Goal: Task Accomplishment & Management: Manage account settings

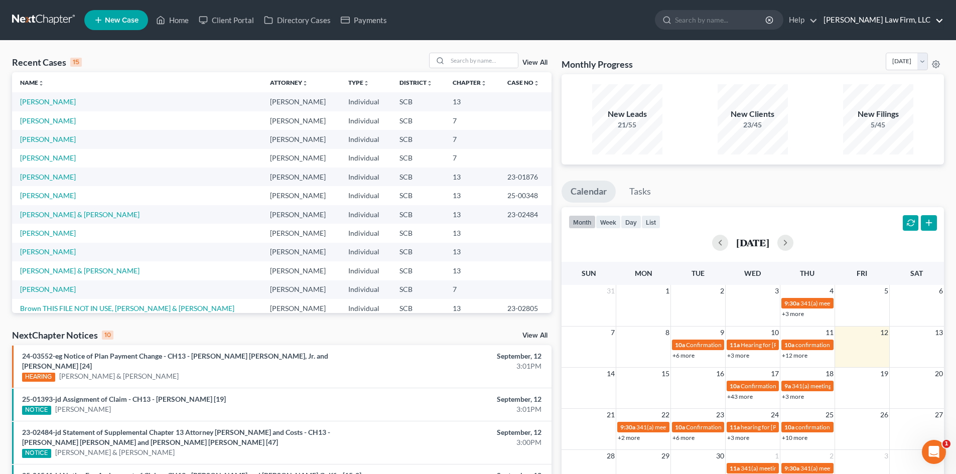
click at [879, 18] on link "[PERSON_NAME] Law Firm, LLC" at bounding box center [881, 20] width 125 height 18
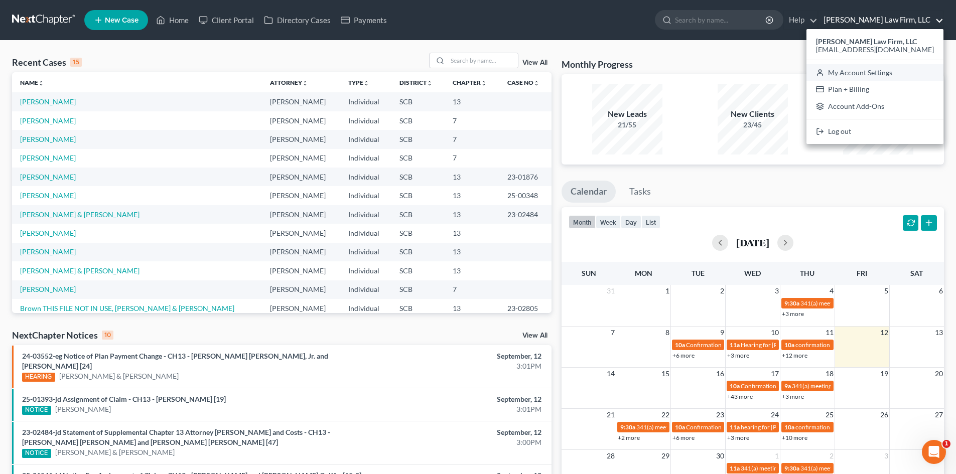
click at [884, 74] on link "My Account Settings" at bounding box center [874, 72] width 137 height 17
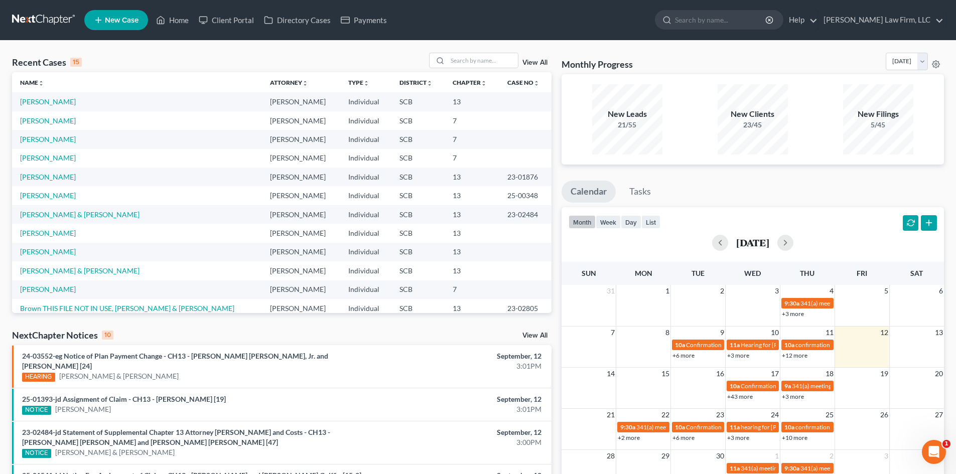
select select "24"
select select "42"
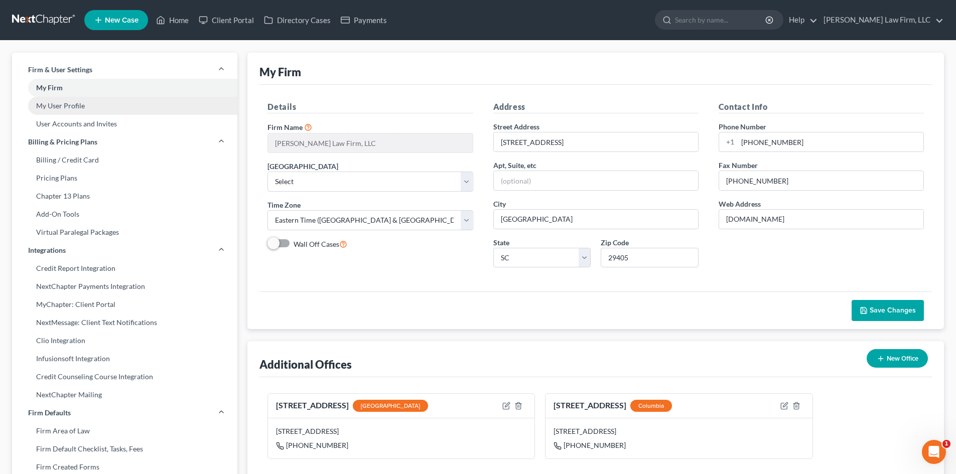
click at [61, 101] on link "My User Profile" at bounding box center [124, 106] width 225 height 18
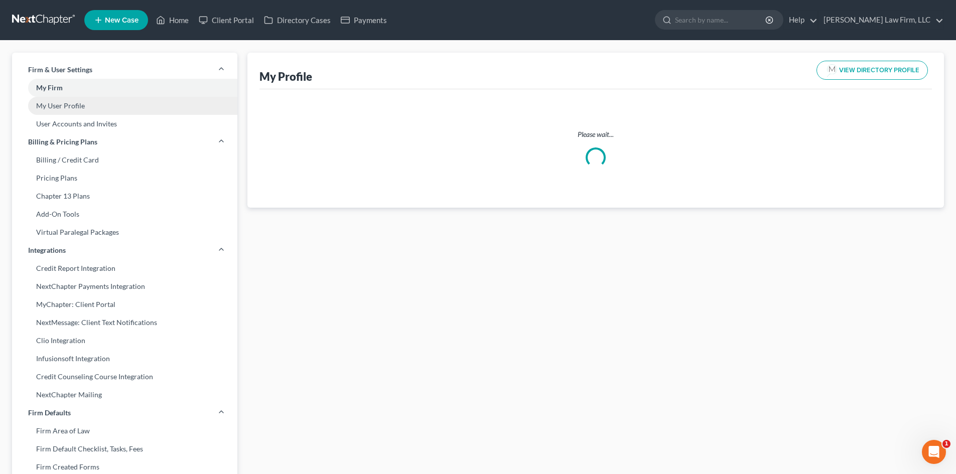
select select "42"
select select "72"
select select "attorney"
select select "1"
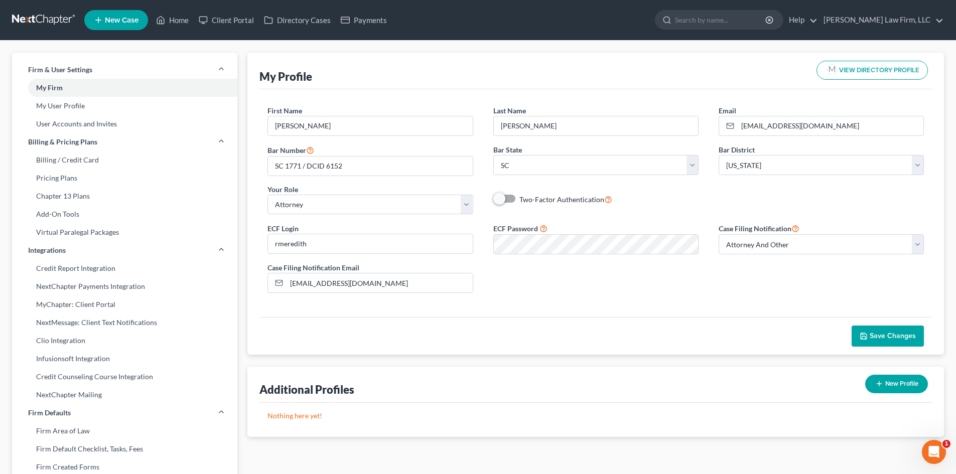
click at [658, 274] on div "ECF Login rmeredith ECF Password Case Filing Notification Select Attorney Only …" at bounding box center [595, 261] width 677 height 79
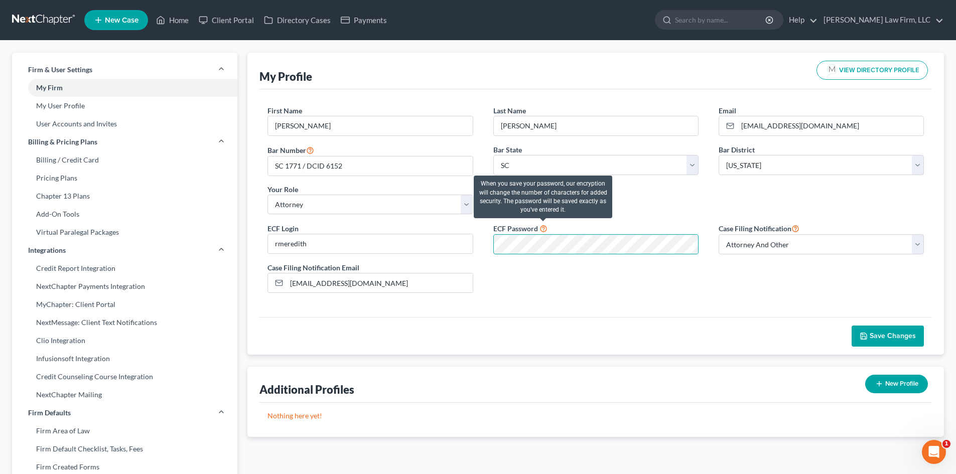
click at [544, 231] on icon at bounding box center [543, 228] width 8 height 10
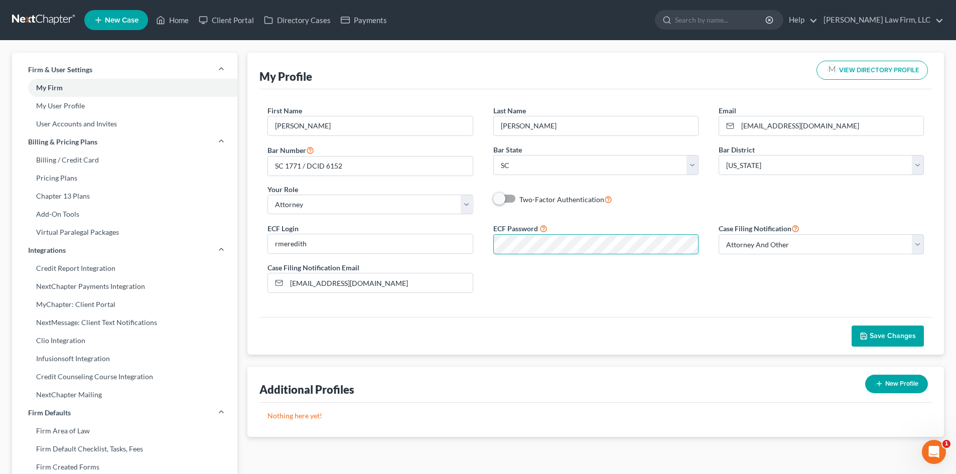
click at [476, 271] on div "ECF Login rmeredith ECF Password Case Filing Notification Select Attorney Only …" at bounding box center [595, 261] width 677 height 79
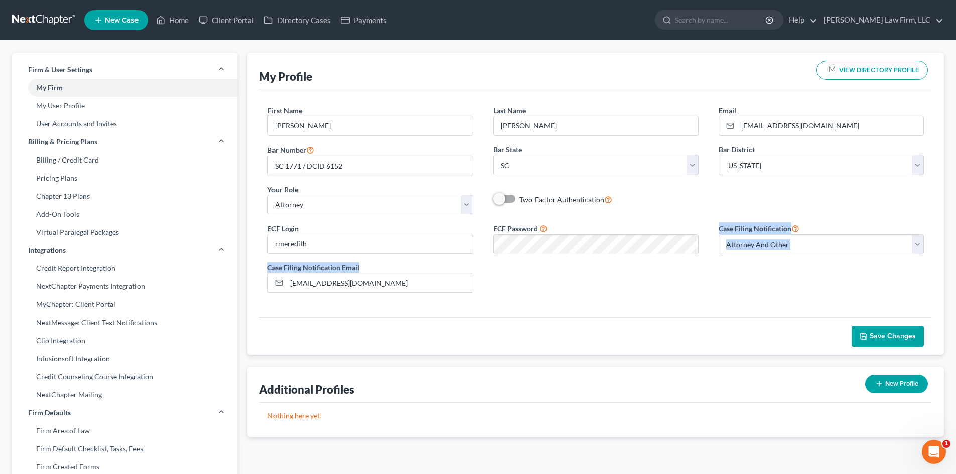
drag, startPoint x: 699, startPoint y: 247, endPoint x: 470, endPoint y: 266, distance: 230.1
click at [470, 266] on div "ECF Login rmeredith ECF Password Case Filing Notification Select Attorney Only …" at bounding box center [595, 261] width 677 height 79
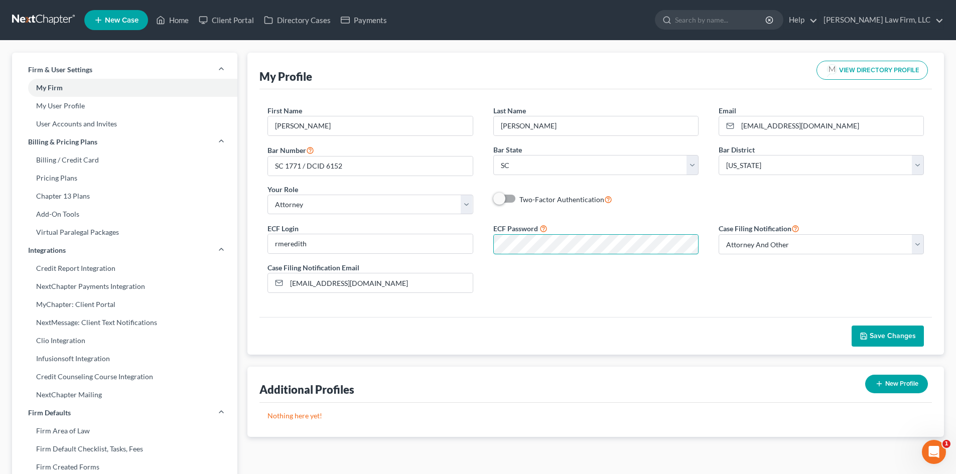
click at [462, 254] on div "ECF Login rmeredith ECF Password Case Filing Notification Select Attorney Only …" at bounding box center [595, 261] width 677 height 79
click at [692, 216] on div "First Name * [PERSON_NAME] Name * [PERSON_NAME] Email * [EMAIL_ADDRESS][DOMAIN_…" at bounding box center [595, 163] width 677 height 117
click at [498, 299] on div "ECF Login rmeredith ECF Password Case Filing Notification Select Attorney Only …" at bounding box center [595, 261] width 677 height 79
click at [539, 271] on div "ECF Login rmeredith ECF Password Case Filing Notification Select Attorney Only …" at bounding box center [595, 261] width 677 height 79
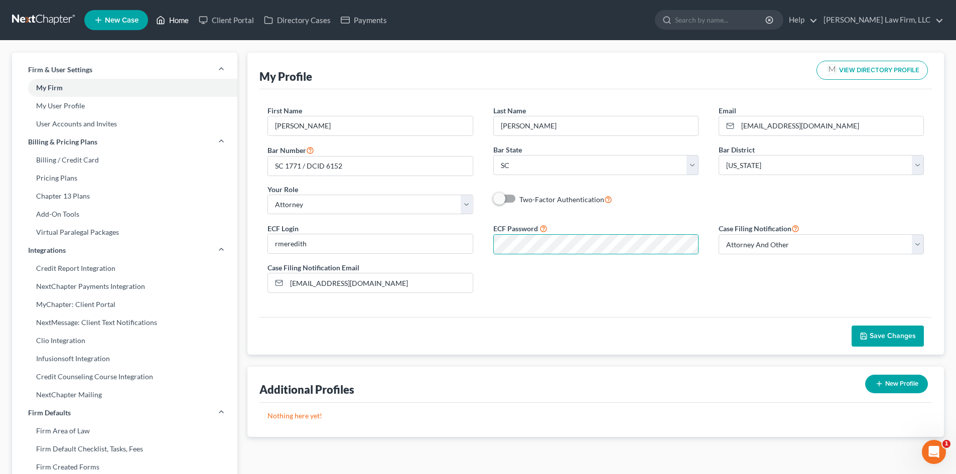
click at [174, 18] on link "Home" at bounding box center [172, 20] width 43 height 18
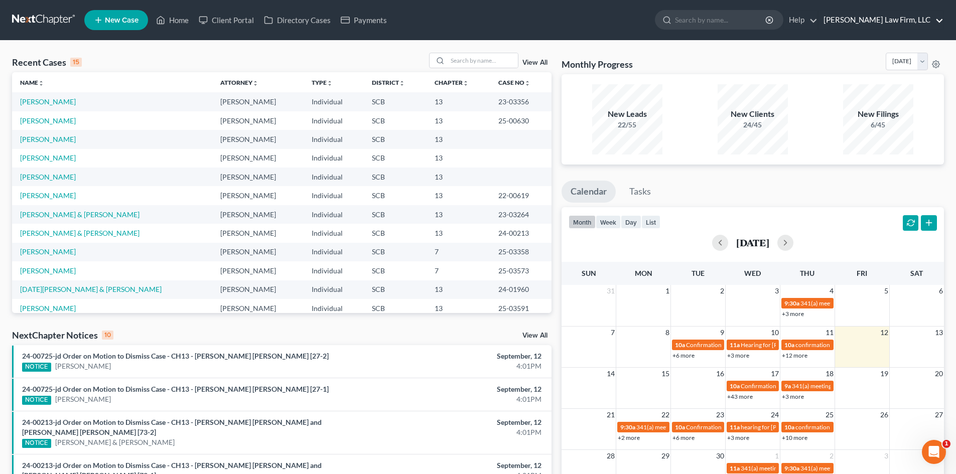
click at [891, 14] on link "[PERSON_NAME] Law Firm, LLC" at bounding box center [881, 20] width 125 height 18
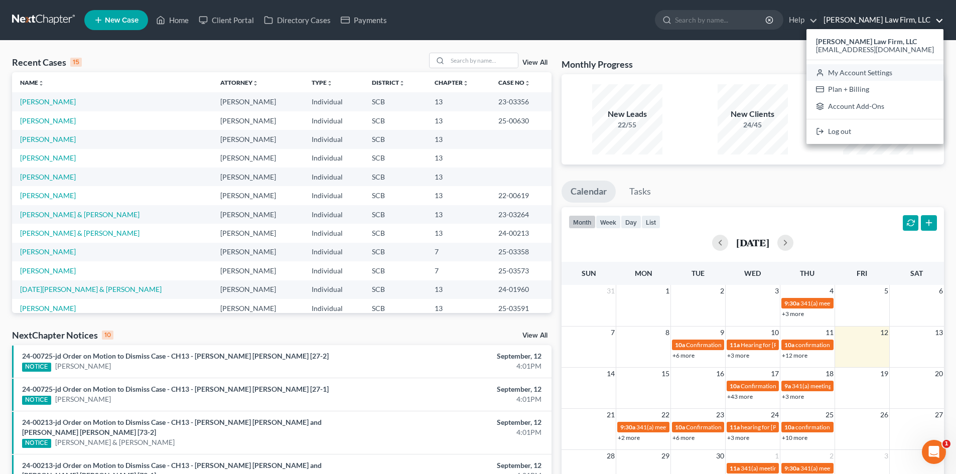
click at [881, 64] on link "My Account Settings" at bounding box center [874, 72] width 137 height 17
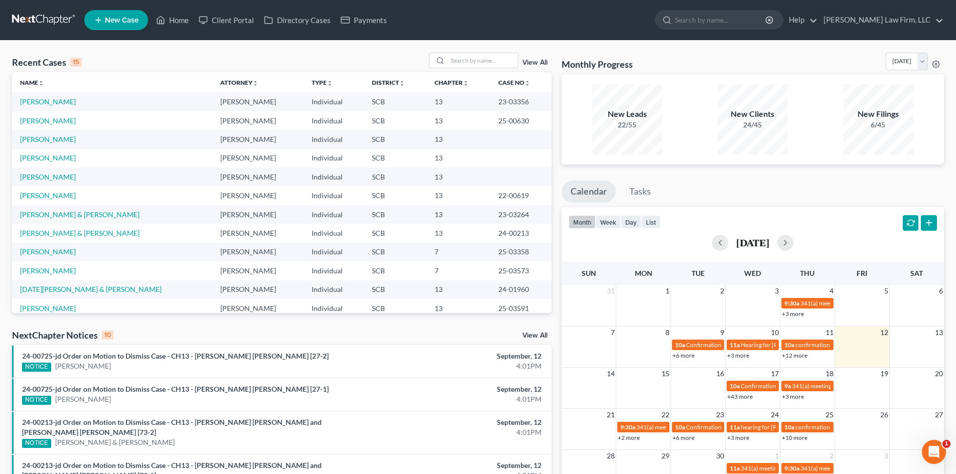
select select "72"
select select "24"
select select "42"
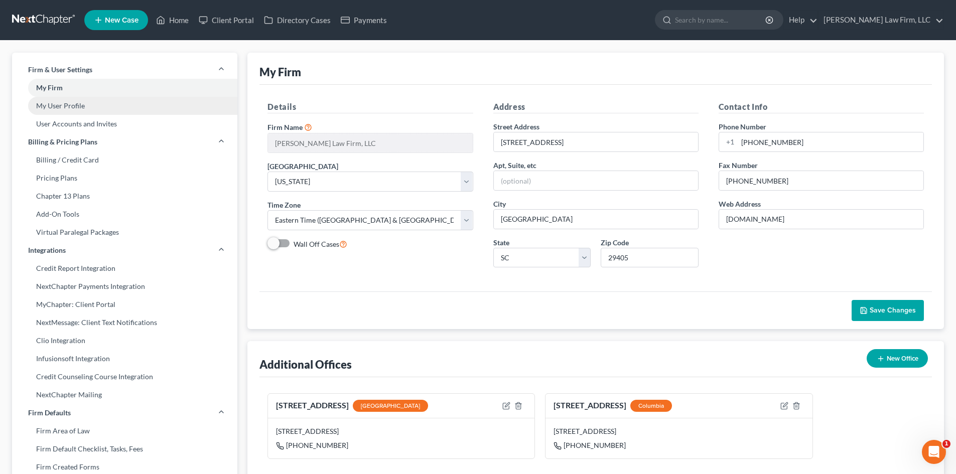
click at [75, 103] on link "My User Profile" at bounding box center [124, 106] width 225 height 18
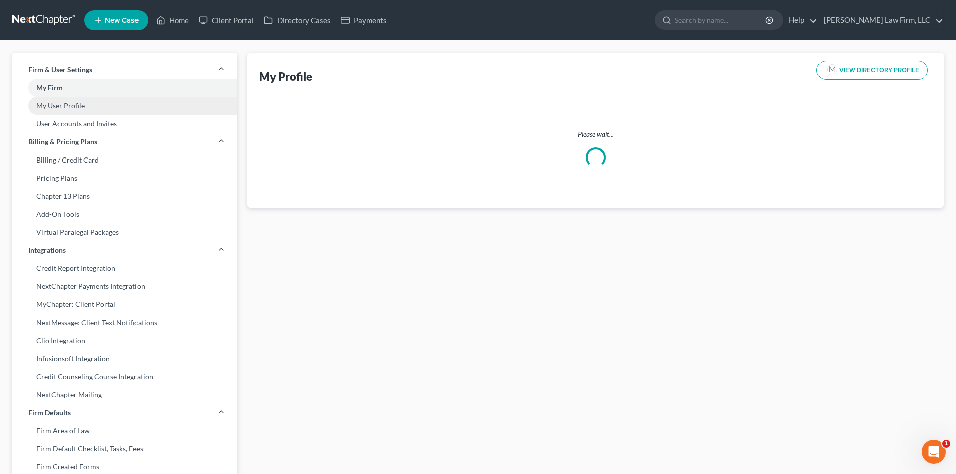
select select "42"
select select "72"
select select "attorney"
select select "1"
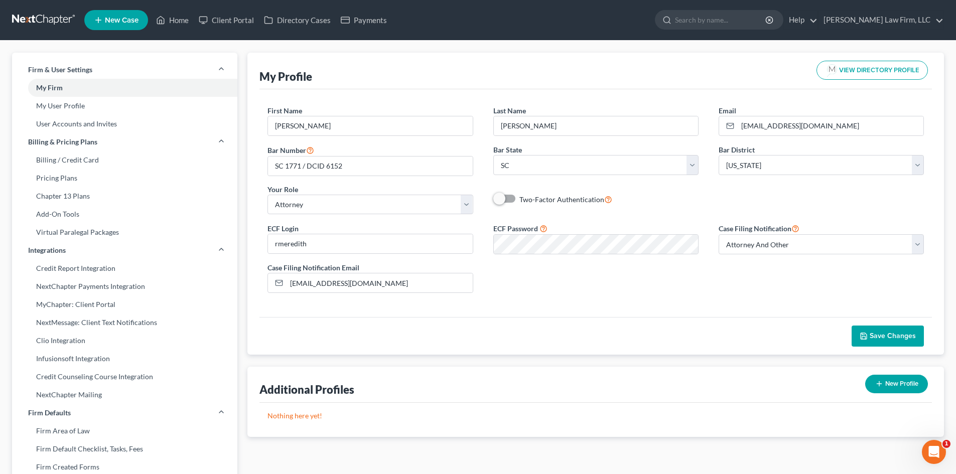
click at [499, 256] on div "ECF Login rmeredith ECF Password Case Filing Notification Select Attorney Only …" at bounding box center [595, 261] width 677 height 79
click at [881, 326] on button "Save Changes" at bounding box center [888, 336] width 72 height 21
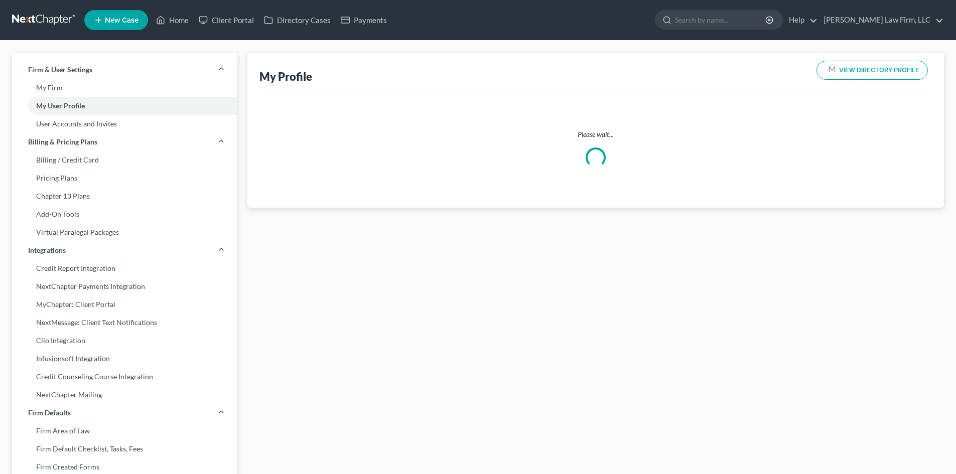
select select "42"
select select "attorney"
select select "1"
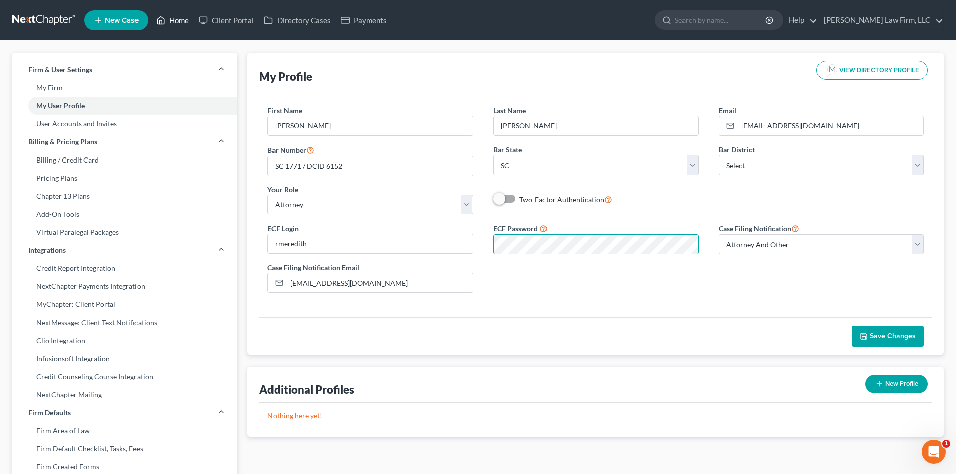
click at [181, 13] on link "Home" at bounding box center [172, 20] width 43 height 18
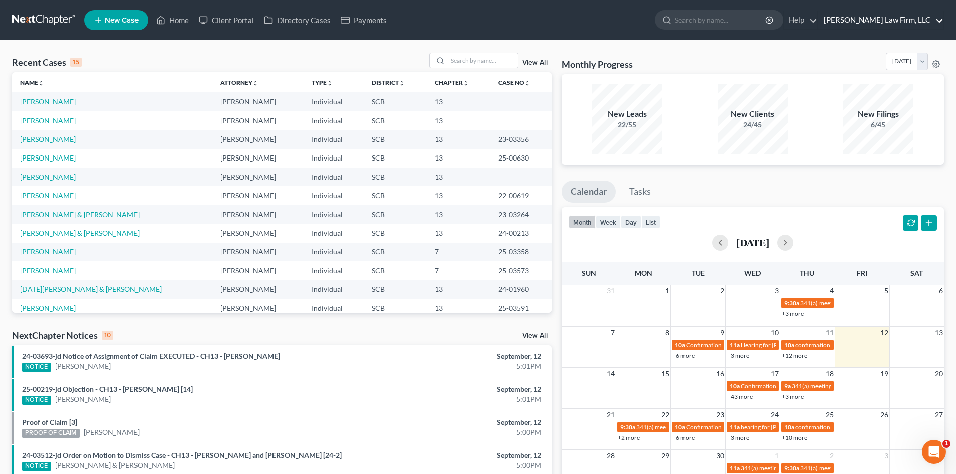
click at [863, 14] on link "[PERSON_NAME] Law Firm, LLC" at bounding box center [881, 20] width 125 height 18
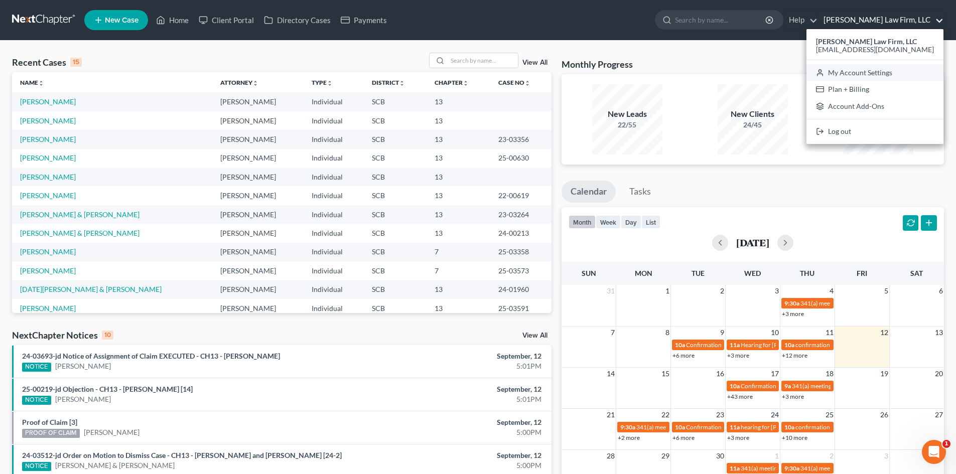
click at [872, 71] on link "My Account Settings" at bounding box center [874, 72] width 137 height 17
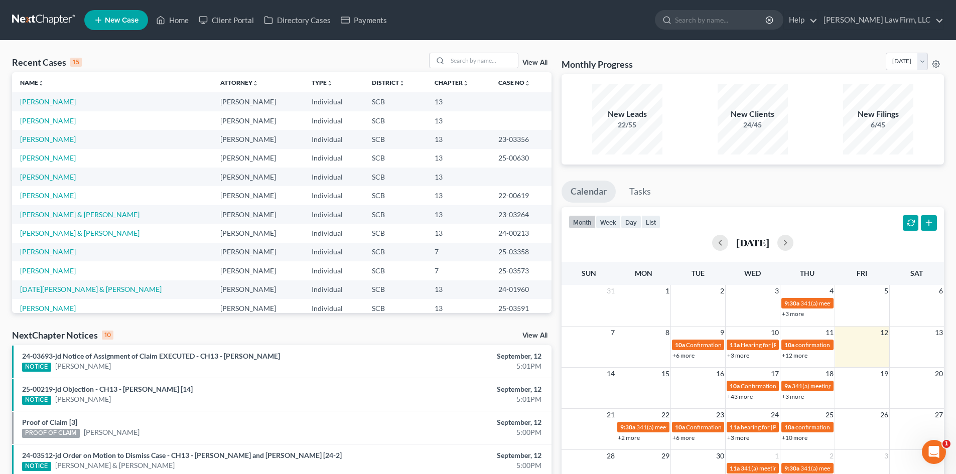
select select "72"
select select "24"
select select "42"
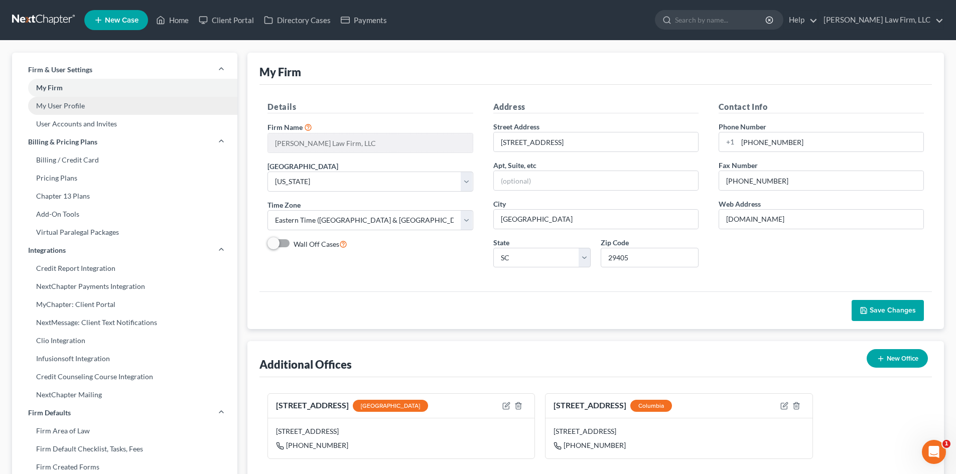
click at [66, 100] on link "My User Profile" at bounding box center [124, 106] width 225 height 18
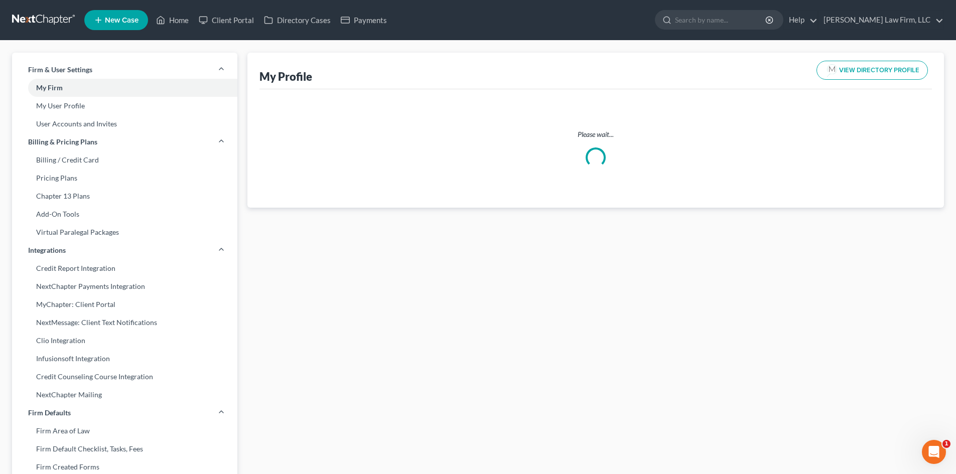
select select "42"
select select "72"
select select "attorney"
select select "1"
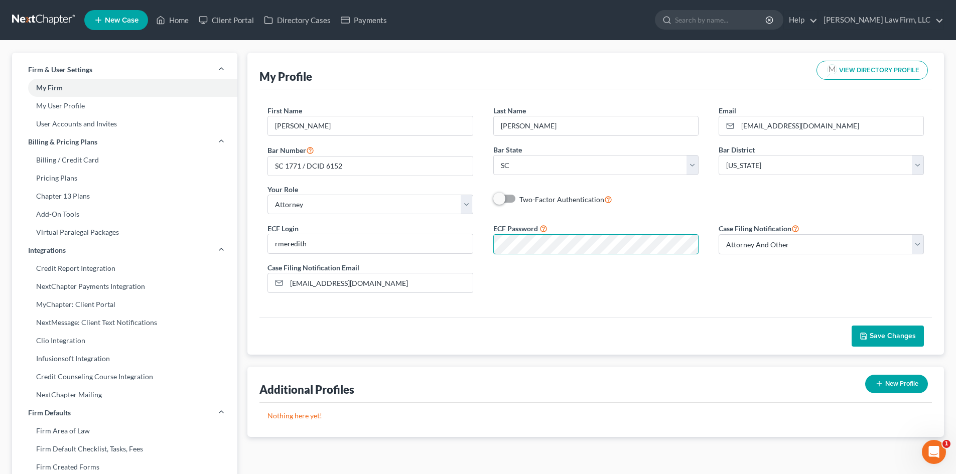
click at [822, 263] on div "ECF Login rmeredith ECF Password Case Filing Notification Select Attorney Only …" at bounding box center [595, 261] width 677 height 79
click at [882, 333] on span "Save Changes" at bounding box center [893, 336] width 46 height 9
click at [188, 16] on link "Home" at bounding box center [172, 20] width 43 height 18
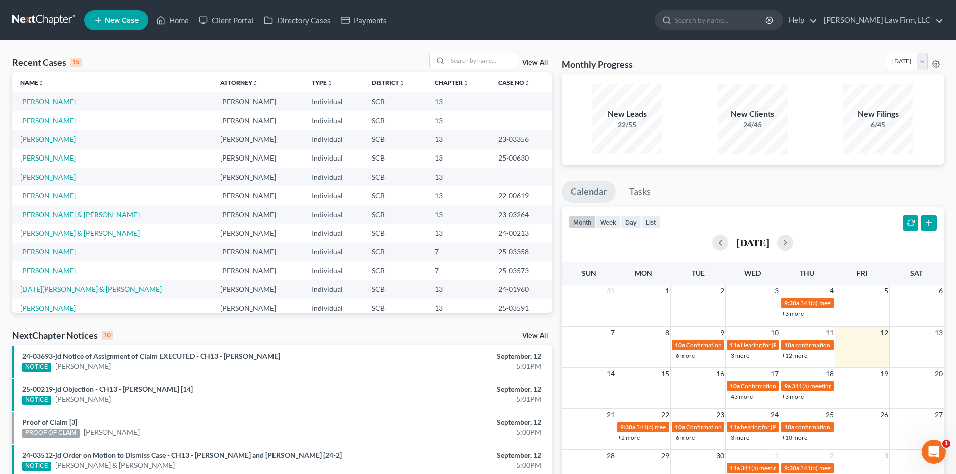
click at [110, 25] on link "New Case" at bounding box center [116, 20] width 64 height 20
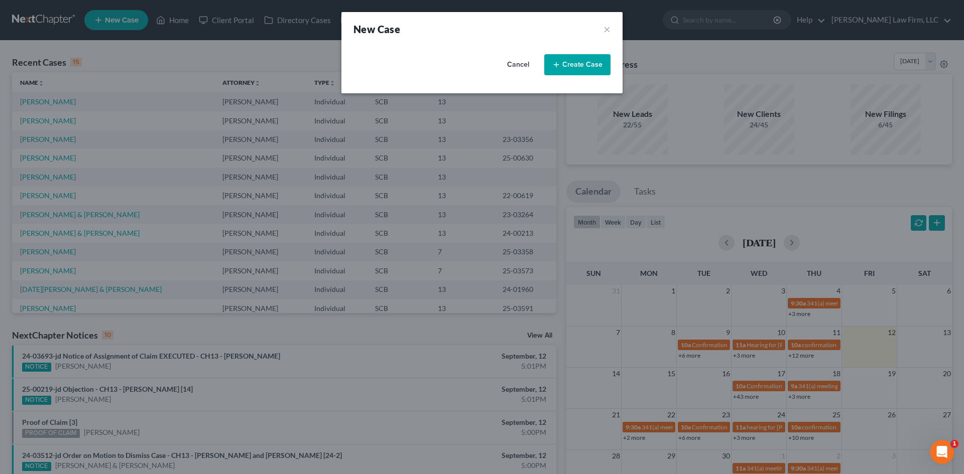
select select "72"
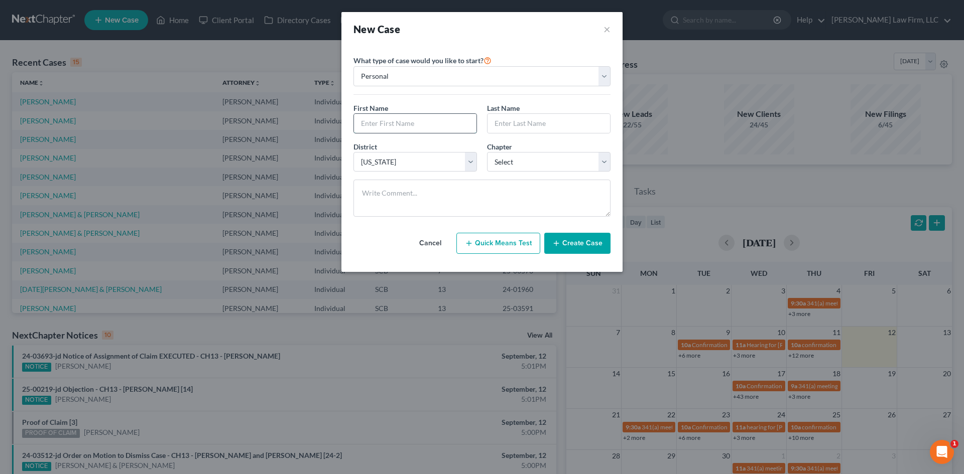
click at [397, 119] on input "text" at bounding box center [415, 123] width 122 height 19
type input "Velton"
type input "Madison"
drag, startPoint x: 535, startPoint y: 169, endPoint x: 530, endPoint y: 171, distance: 5.4
click at [535, 169] on select "Select 7 11 12 13" at bounding box center [548, 162] width 123 height 20
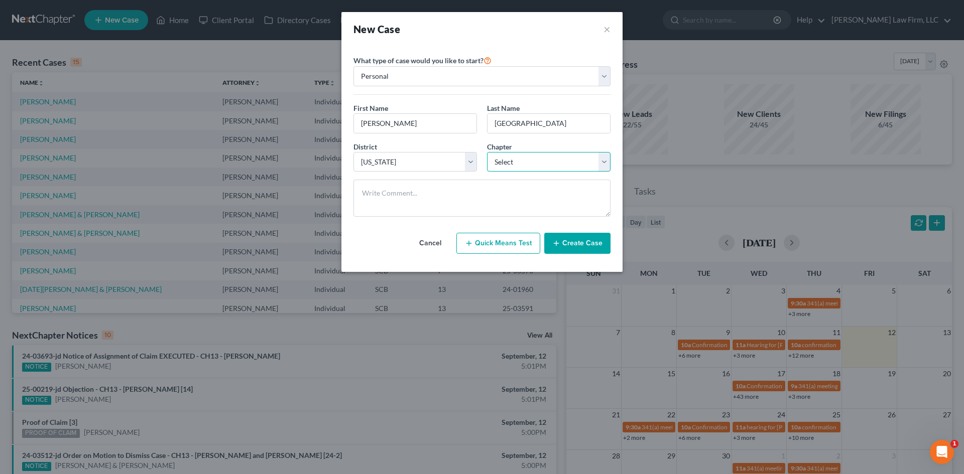
select select "3"
click at [487, 152] on select "Select 7 11 12 13" at bounding box center [548, 162] width 123 height 20
click at [560, 241] on icon "button" at bounding box center [556, 243] width 8 height 8
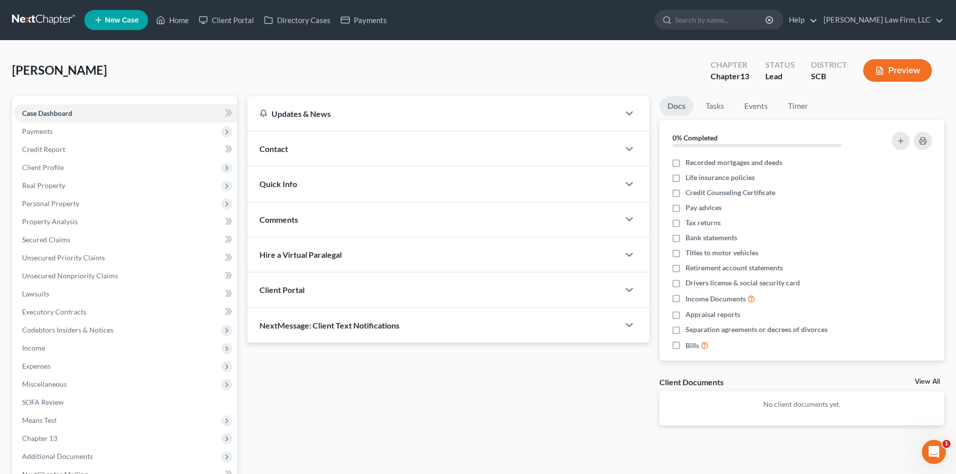
click at [368, 159] on div "Contact" at bounding box center [433, 148] width 372 height 35
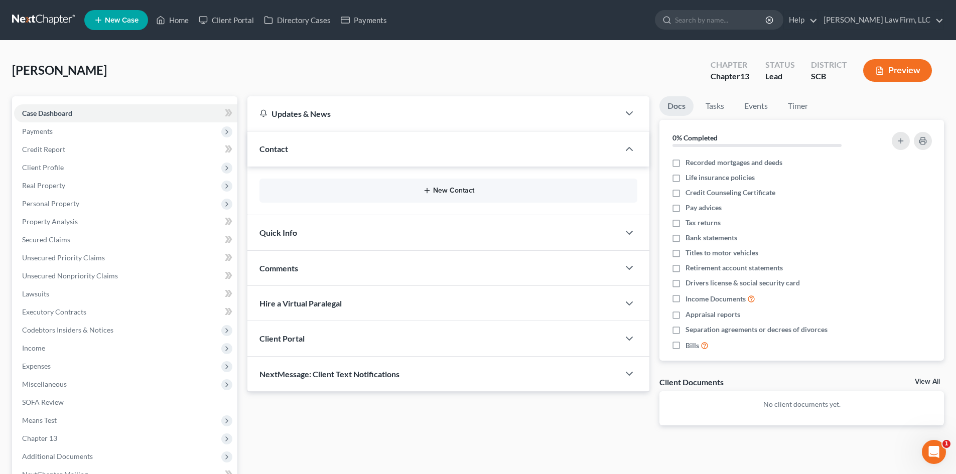
click at [451, 189] on button "New Contact" at bounding box center [448, 191] width 362 height 8
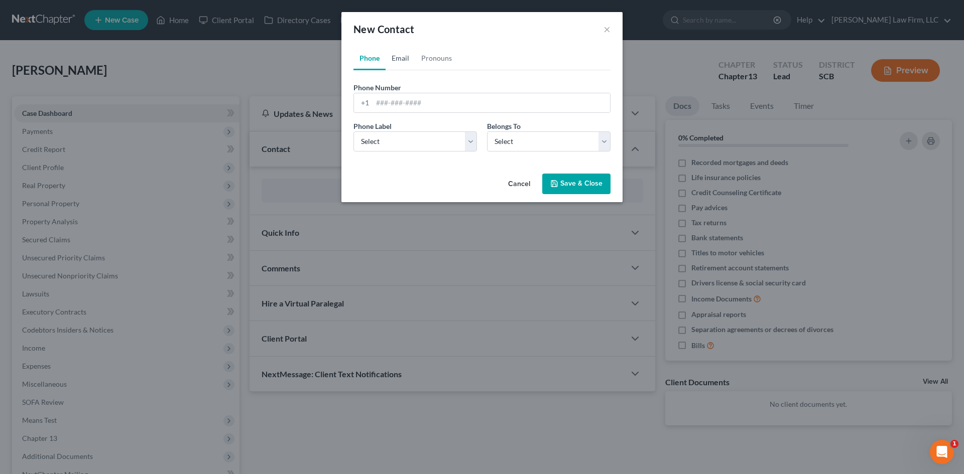
click at [409, 54] on link "Email" at bounding box center [400, 58] width 30 height 24
click at [407, 109] on input "email" at bounding box center [490, 102] width 237 height 19
type input "waterfordray@gmail.com"
click at [376, 144] on select "Select Home Work Other" at bounding box center [414, 141] width 123 height 20
select select "2"
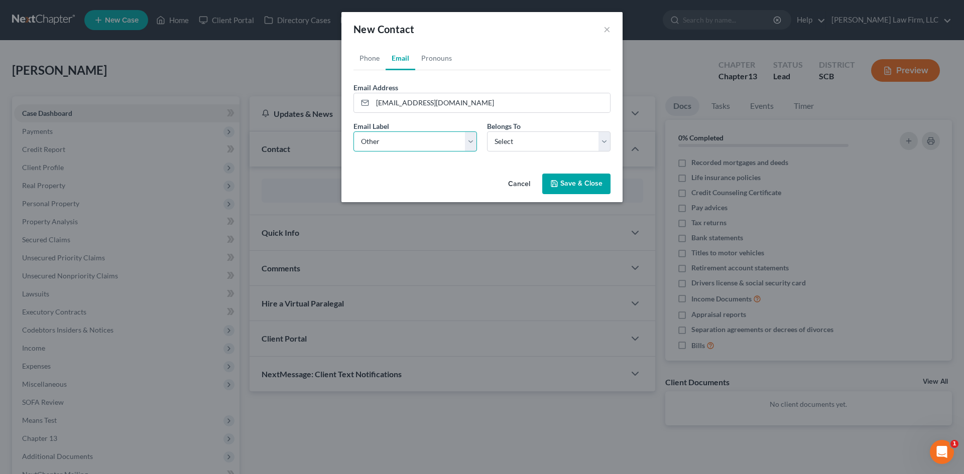
click at [353, 131] on select "Select Home Work Other" at bounding box center [414, 141] width 123 height 20
drag, startPoint x: 509, startPoint y: 133, endPoint x: 512, endPoint y: 147, distance: 13.8
click at [509, 133] on select "Select Client Other" at bounding box center [548, 141] width 123 height 20
select select "0"
click at [487, 131] on select "Select Client Other" at bounding box center [548, 141] width 123 height 20
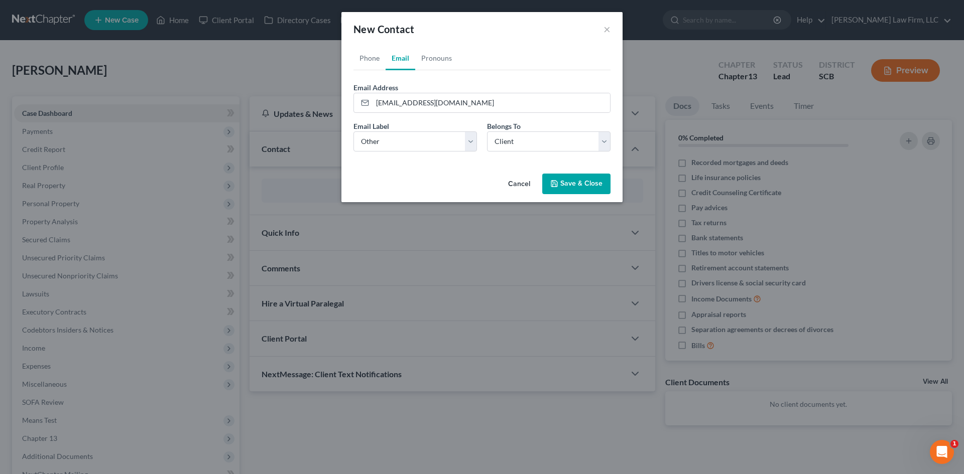
click at [559, 179] on button "Save & Close" at bounding box center [576, 184] width 68 height 21
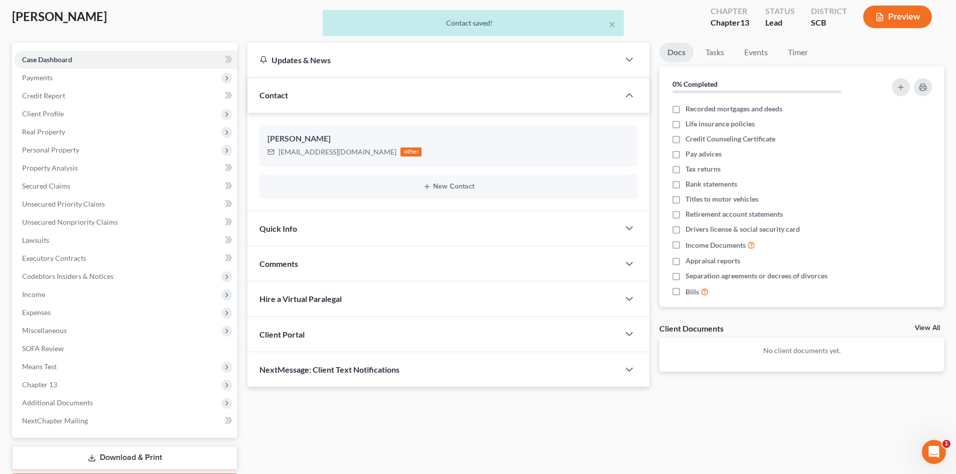
scroll to position [113, 0]
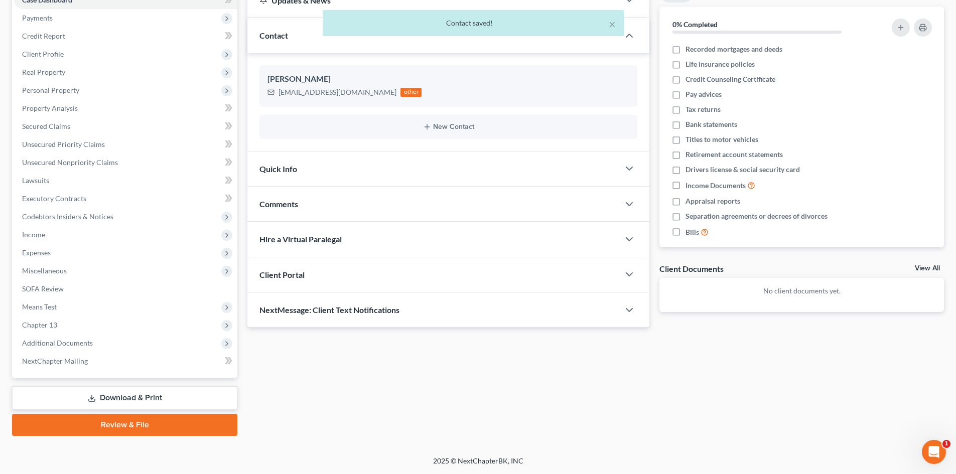
click at [326, 195] on div "Comments" at bounding box center [433, 204] width 372 height 35
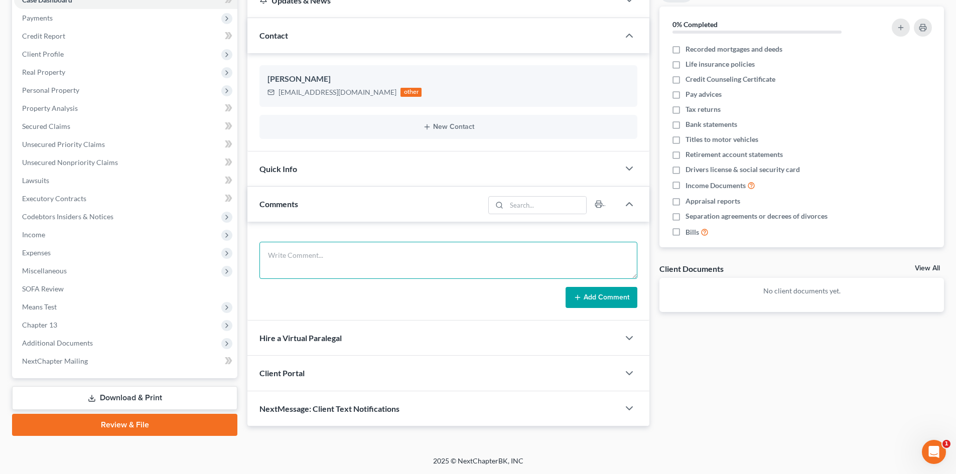
click at [351, 263] on textarea at bounding box center [448, 260] width 378 height 37
type textarea "Atty fee $1,800/$5,000"
click at [602, 295] on button "Add Comment" at bounding box center [602, 297] width 72 height 21
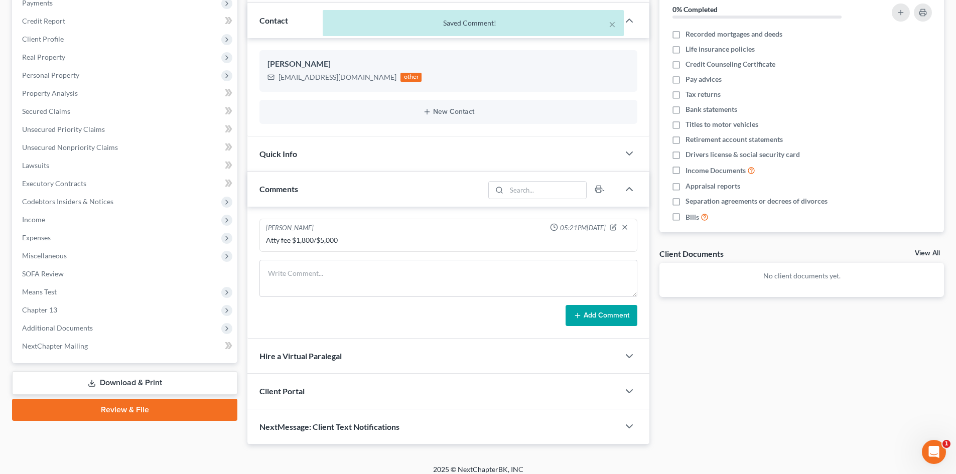
scroll to position [137, 0]
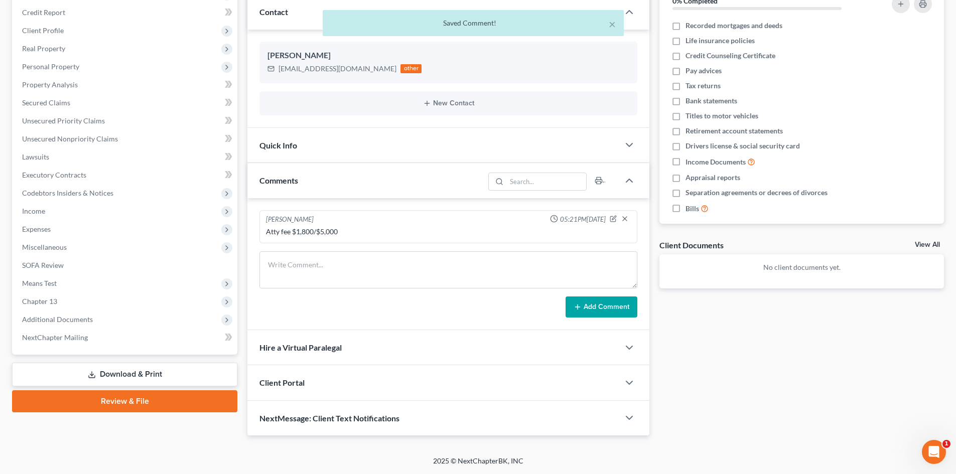
click at [395, 383] on div "Client Portal" at bounding box center [433, 382] width 372 height 35
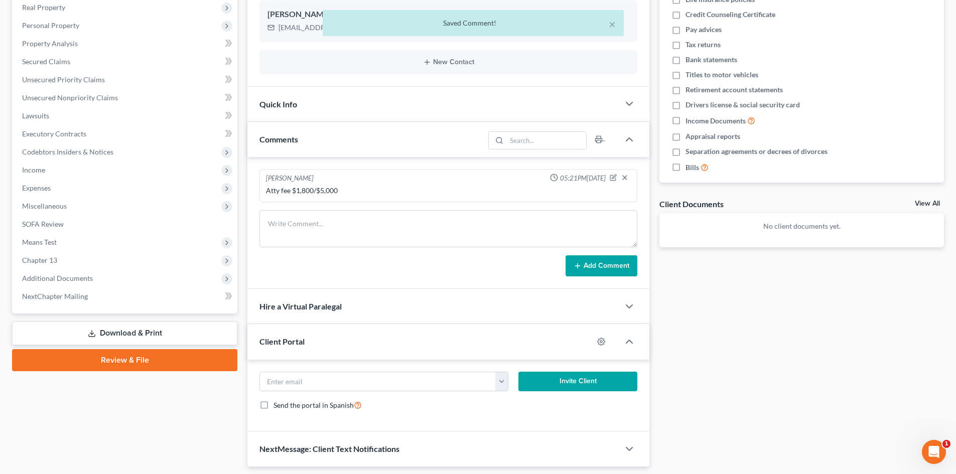
scroll to position [209, 0]
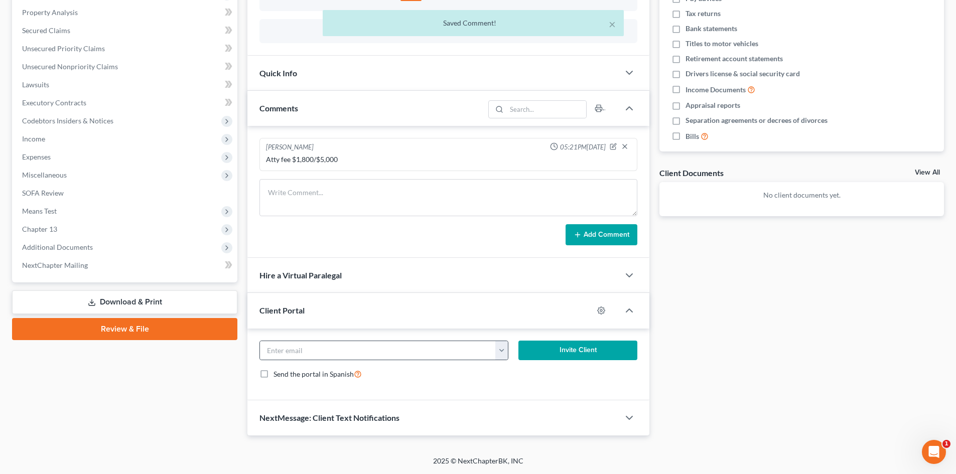
click at [500, 352] on button "button" at bounding box center [501, 350] width 13 height 19
click at [518, 370] on link "waterfordray@gmail.com" at bounding box center [563, 372] width 137 height 17
type input "waterfordray@gmail.com"
click at [574, 353] on button "Invite Client" at bounding box center [577, 351] width 119 height 20
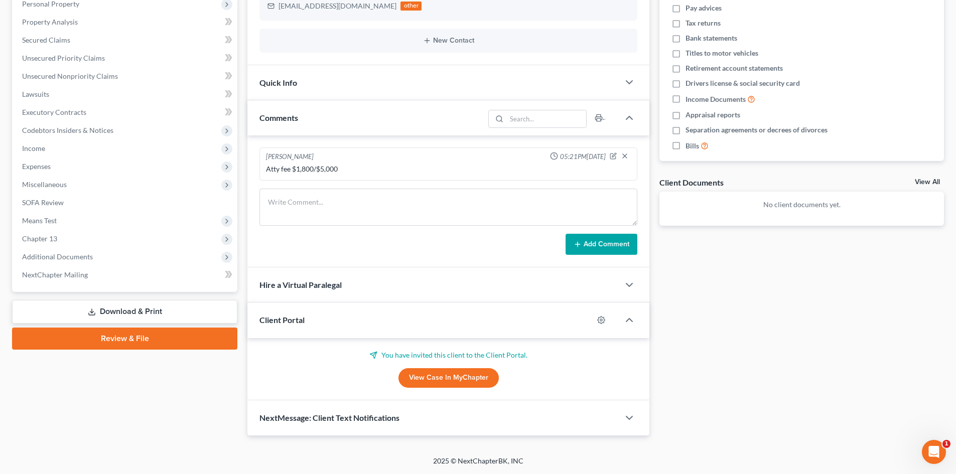
scroll to position [0, 0]
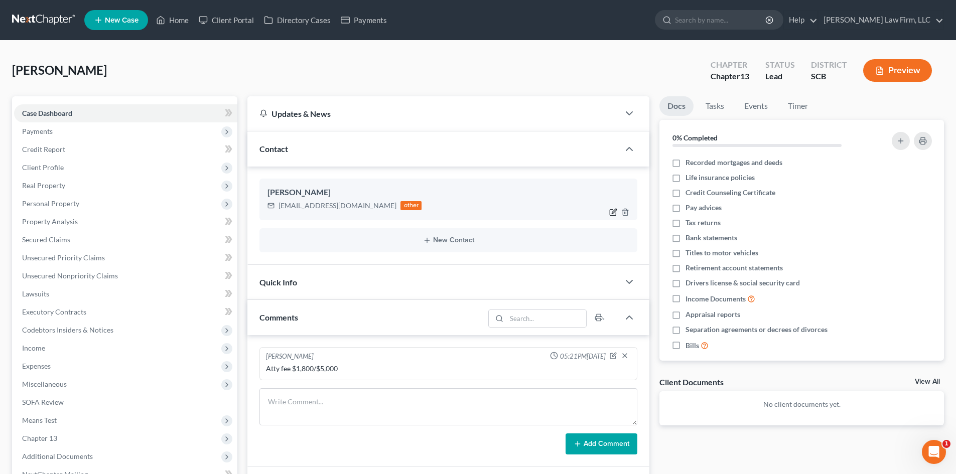
click at [612, 209] on icon "button" at bounding box center [613, 212] width 8 height 8
select select "0"
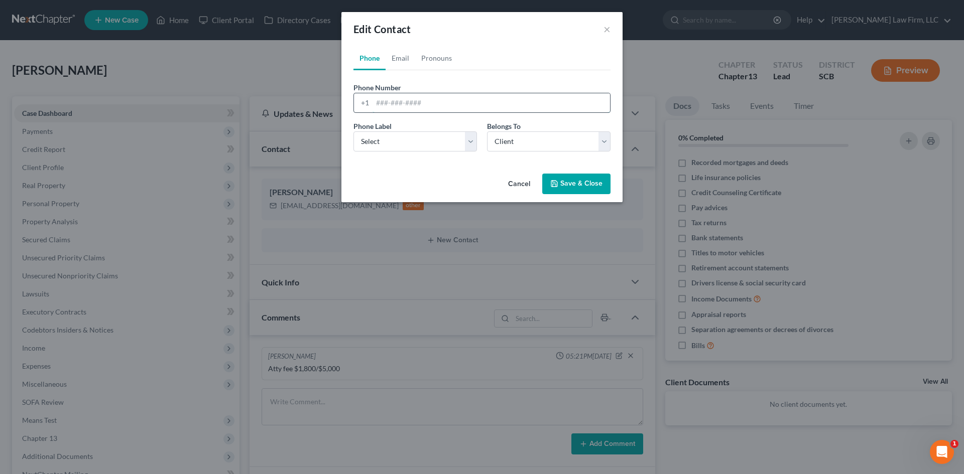
click at [378, 100] on input "tel" at bounding box center [490, 102] width 237 height 19
type input "803-509-1692"
click at [379, 140] on select "Select Mobile Home Work Other" at bounding box center [414, 141] width 123 height 20
select select "0"
click at [353, 131] on select "Select Mobile Home Work Other" at bounding box center [414, 141] width 123 height 20
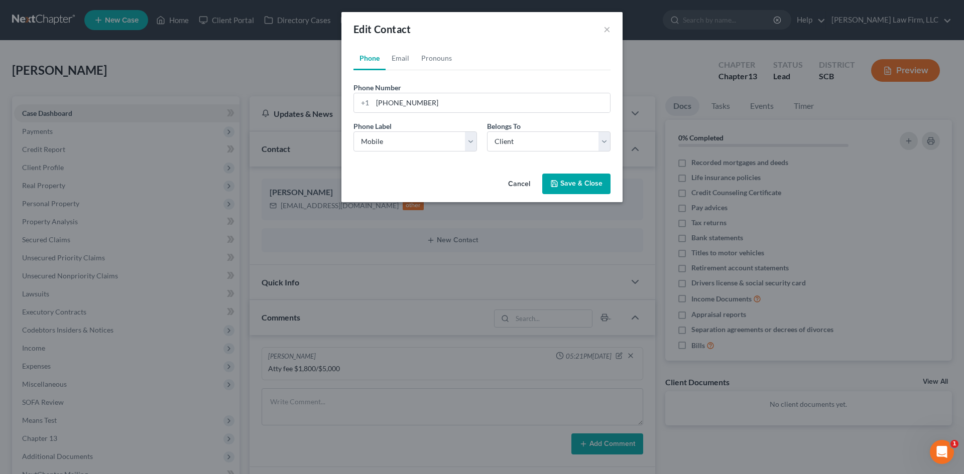
click at [564, 185] on button "Save & Close" at bounding box center [576, 184] width 68 height 21
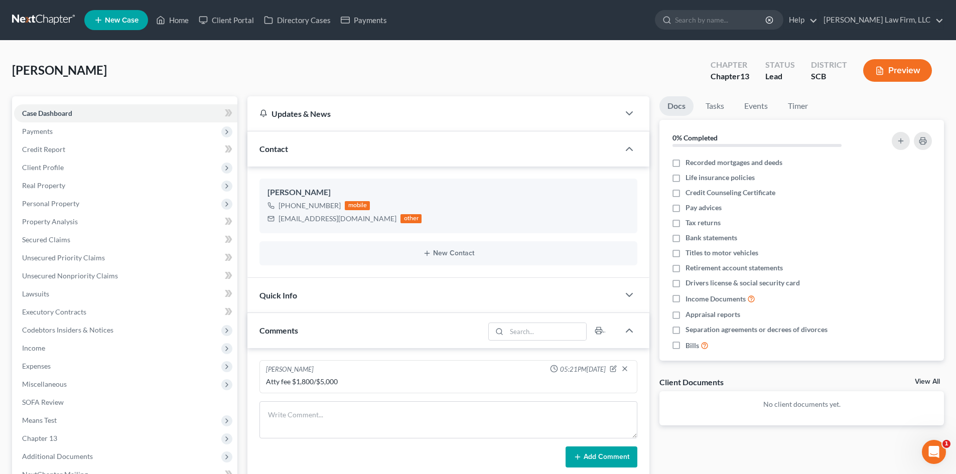
click at [324, 301] on div "Quick Info" at bounding box center [433, 295] width 372 height 35
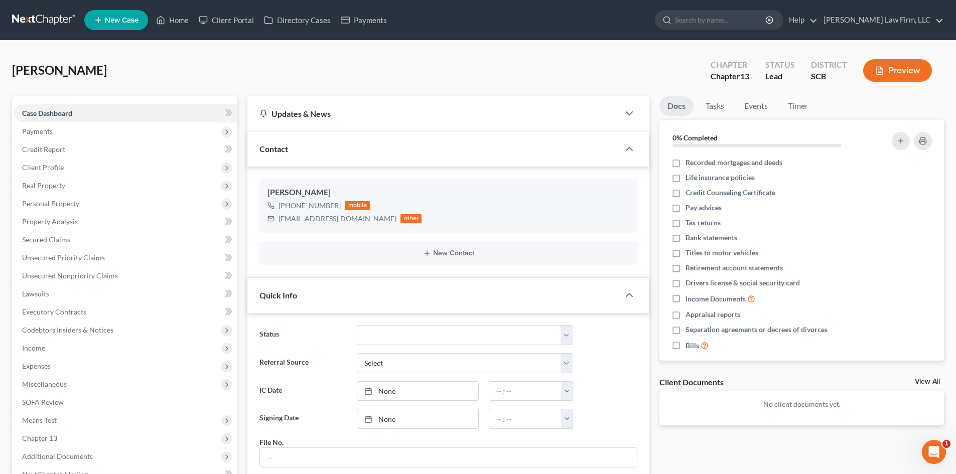
scroll to position [151, 0]
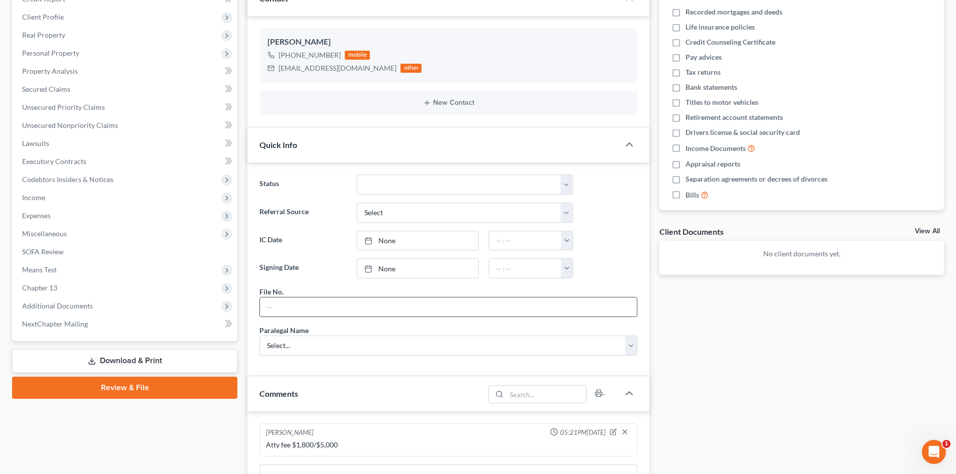
click at [321, 307] on input "text" at bounding box center [448, 307] width 377 height 19
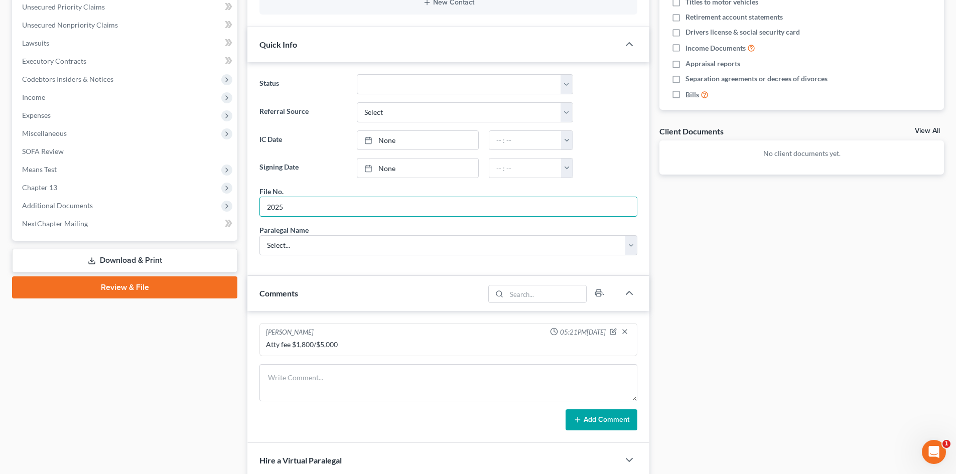
scroll to position [0, 0]
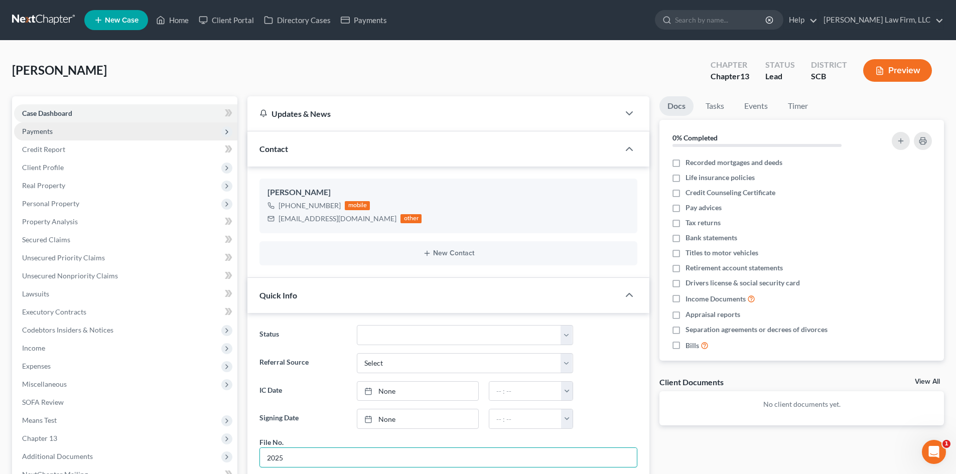
type input "2025"
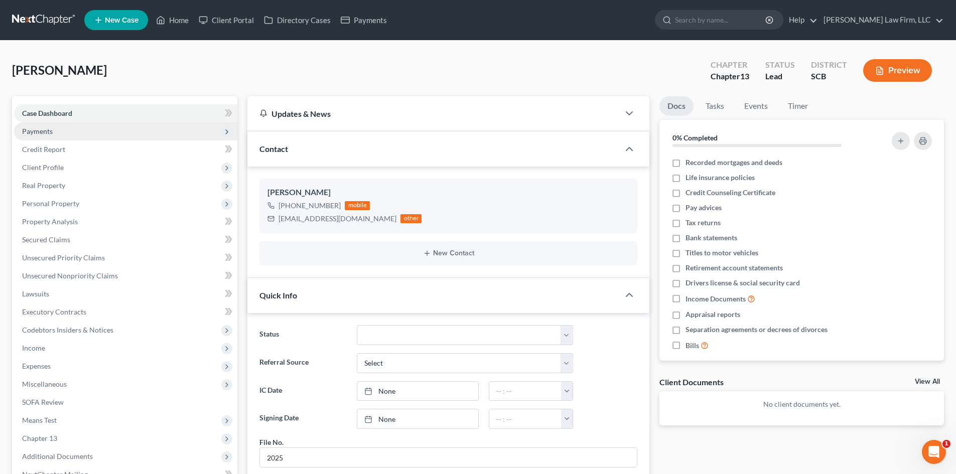
click at [39, 129] on span "Payments" at bounding box center [37, 131] width 31 height 9
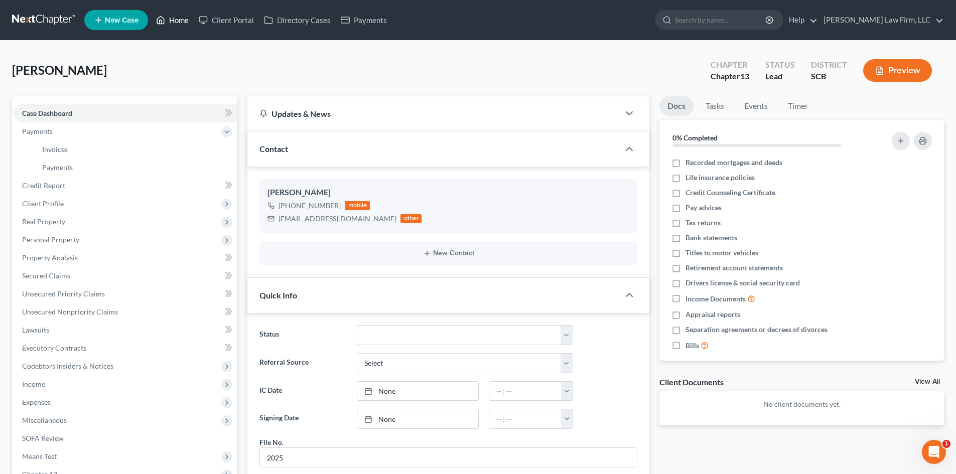
click at [180, 16] on link "Home" at bounding box center [172, 20] width 43 height 18
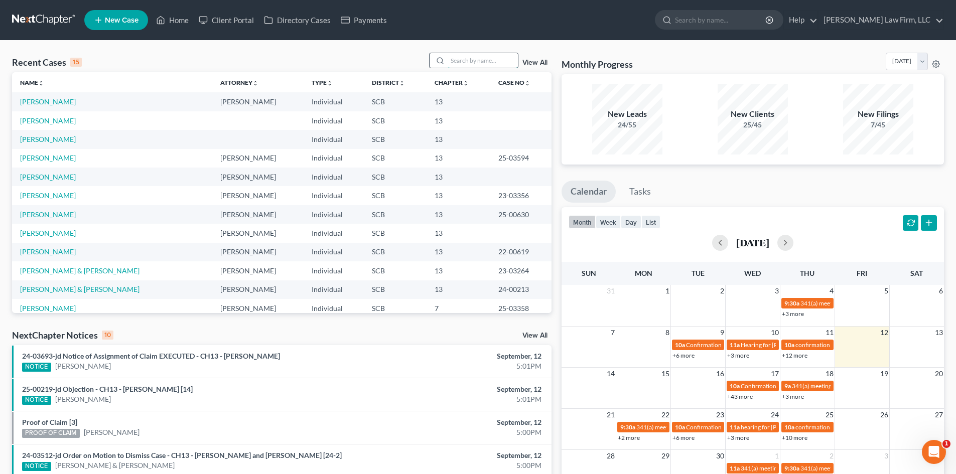
click at [471, 58] on input "search" at bounding box center [483, 60] width 70 height 15
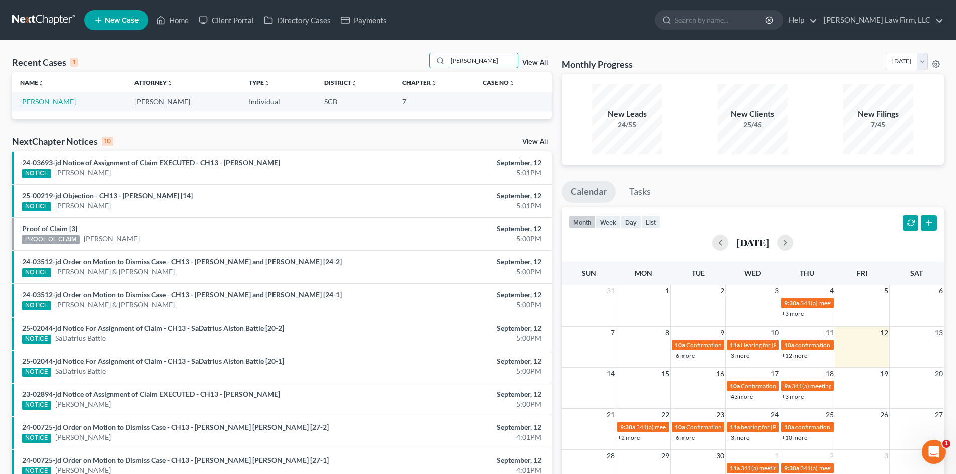
type input "webb"
click at [44, 104] on link "Webb, James" at bounding box center [48, 101] width 56 height 9
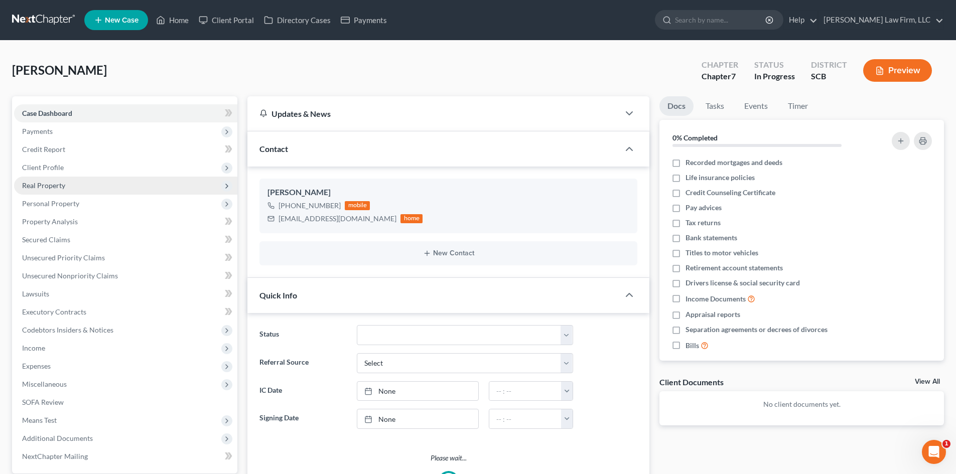
select select "1"
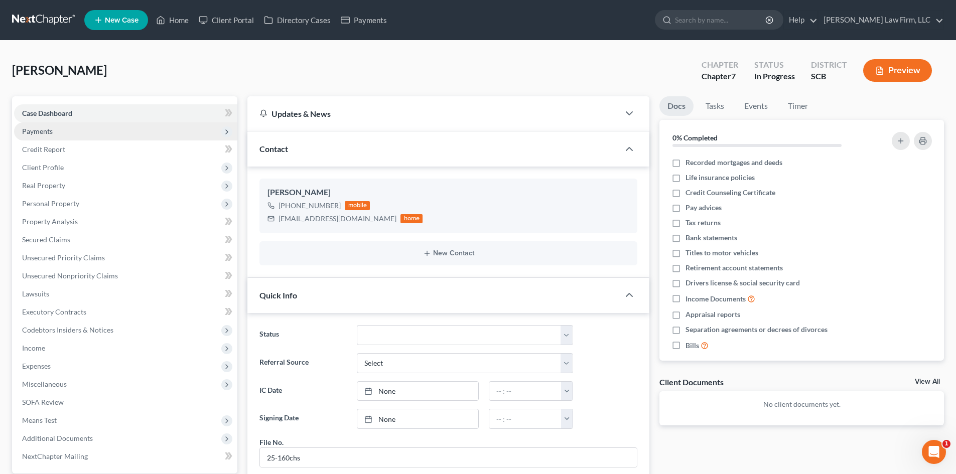
click at [33, 130] on span "Payments" at bounding box center [37, 131] width 31 height 9
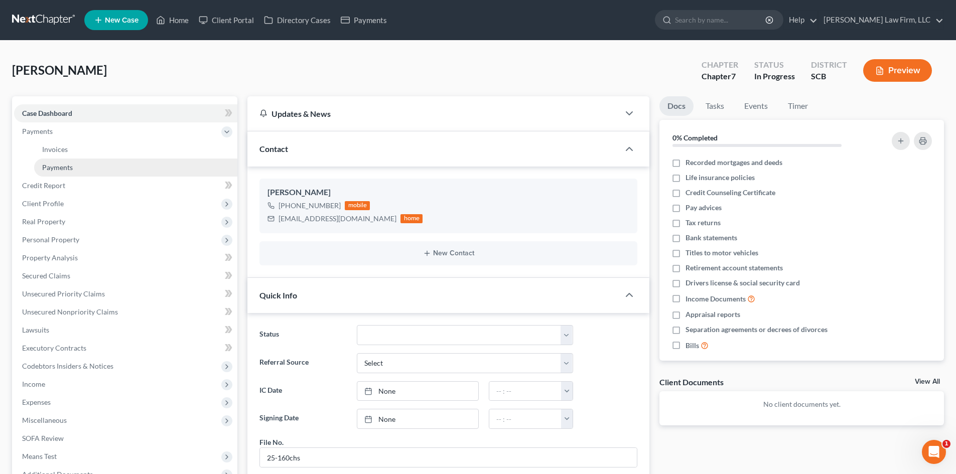
click at [93, 165] on link "Payments" at bounding box center [135, 168] width 203 height 18
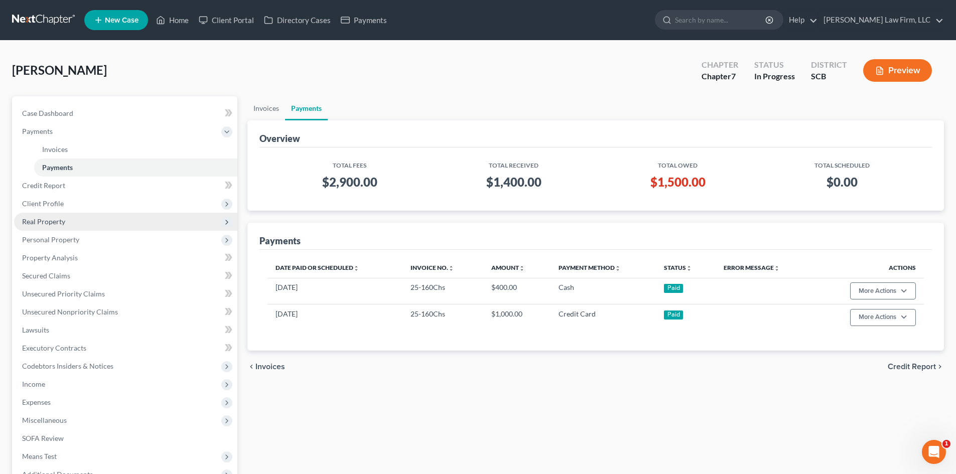
click at [120, 222] on span "Real Property" at bounding box center [125, 222] width 223 height 18
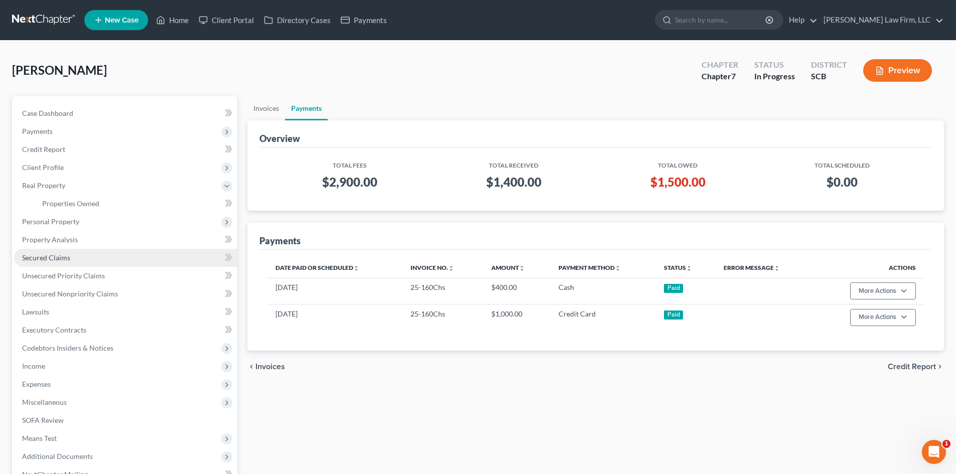
click at [130, 263] on link "Secured Claims" at bounding box center [125, 258] width 223 height 18
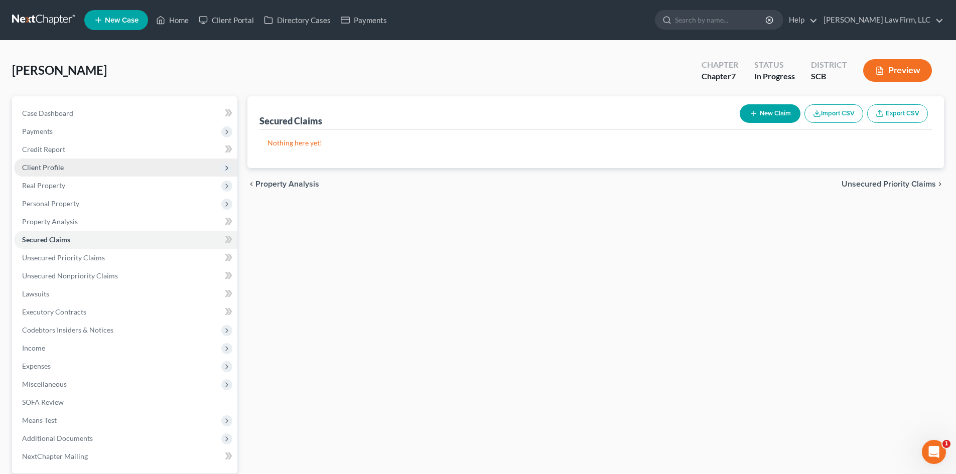
click at [83, 171] on span "Client Profile" at bounding box center [125, 168] width 223 height 18
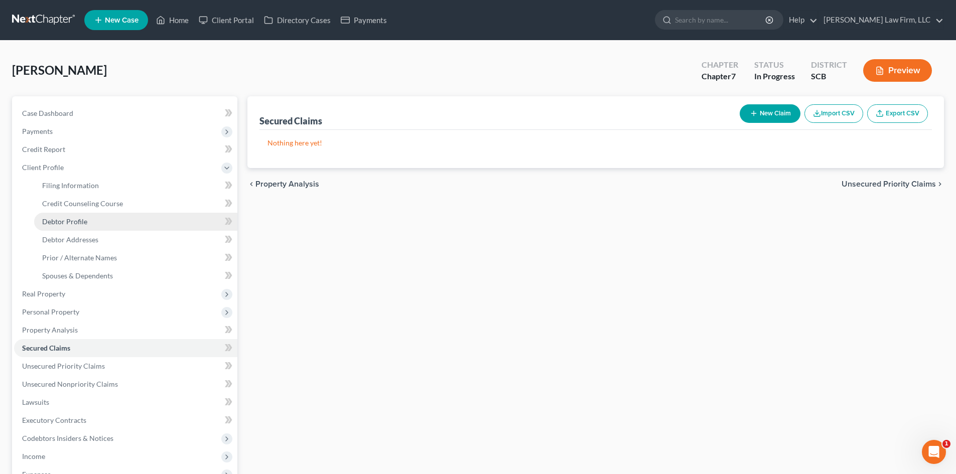
click at [98, 220] on link "Debtor Profile" at bounding box center [135, 222] width 203 height 18
select select "0"
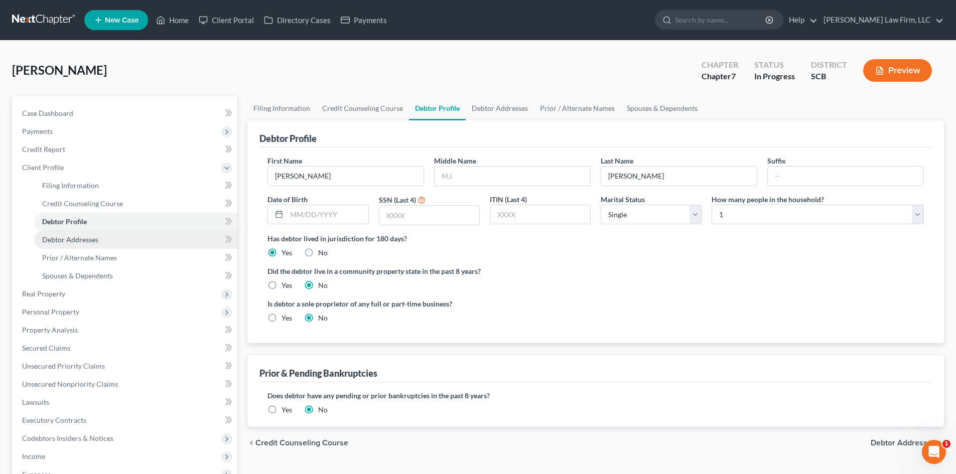
click at [98, 235] on link "Debtor Addresses" at bounding box center [135, 240] width 203 height 18
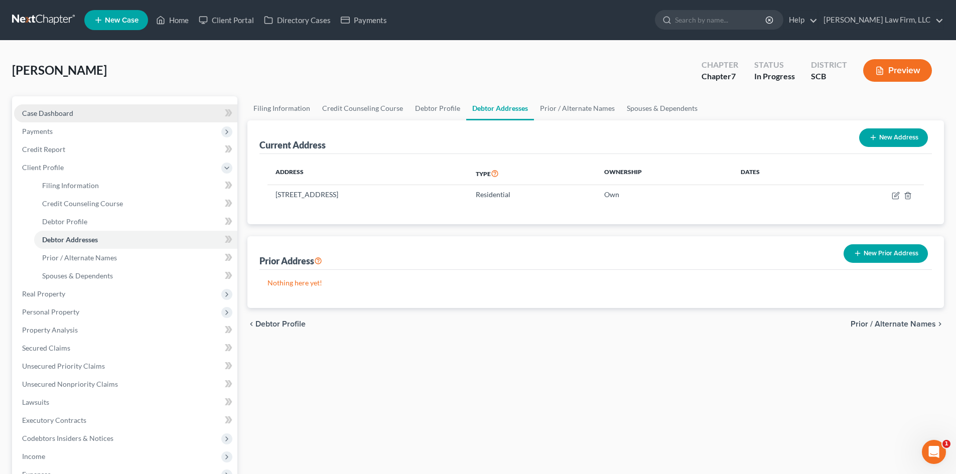
click at [63, 117] on link "Case Dashboard" at bounding box center [125, 113] width 223 height 18
select select "1"
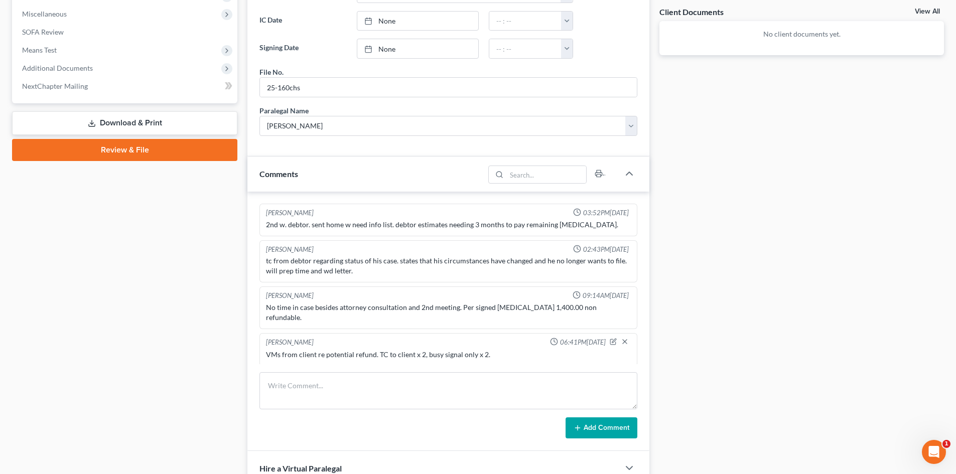
scroll to position [452, 0]
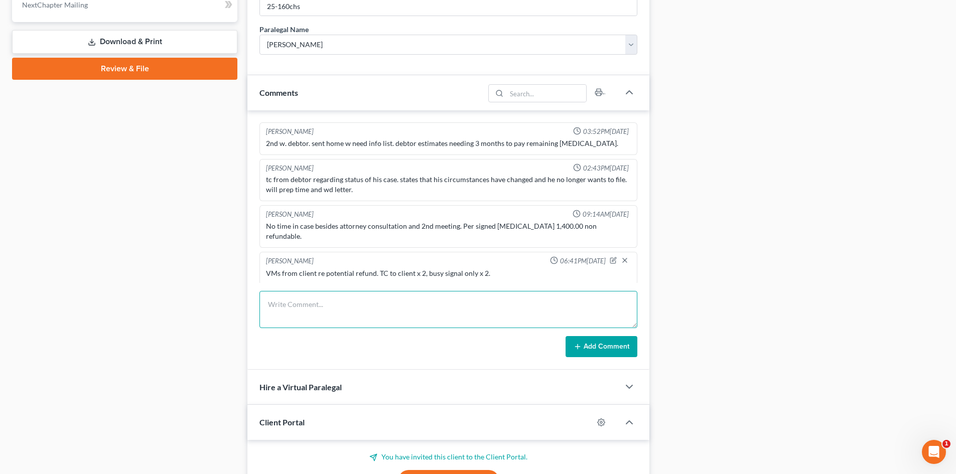
click at [335, 304] on textarea at bounding box center [448, 309] width 378 height 37
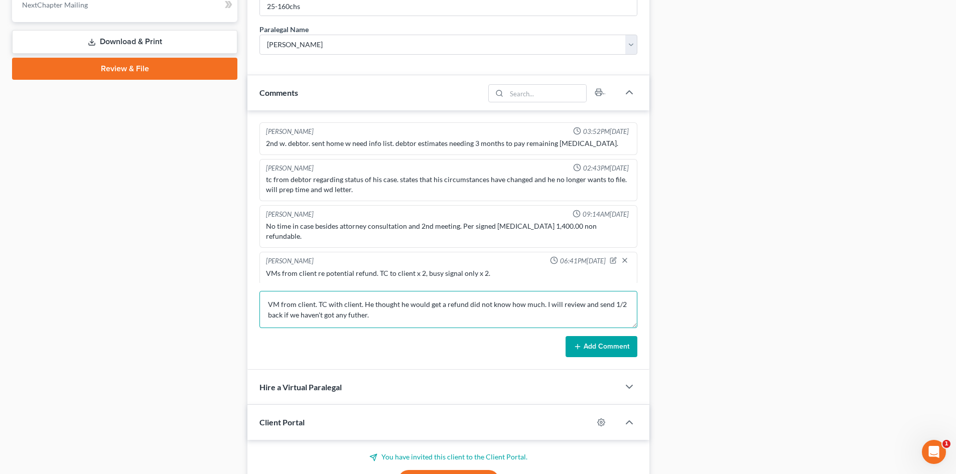
type textarea "VM from client. TC with client. He thought he would get a refund did not know h…"
click at [581, 344] on button "Add Comment" at bounding box center [602, 346] width 72 height 21
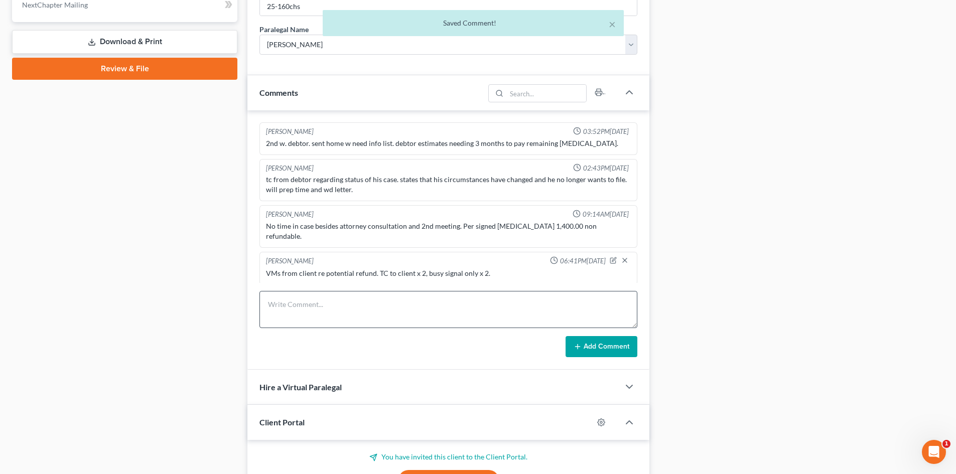
scroll to position [39, 0]
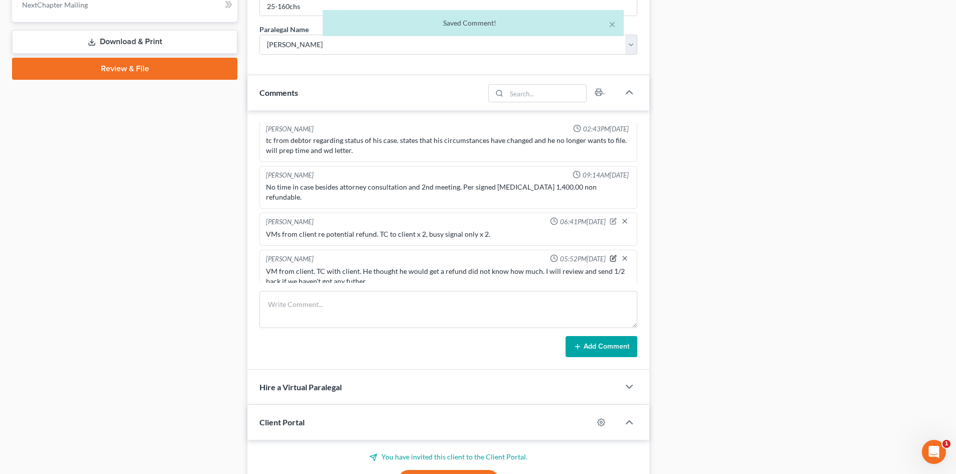
click at [612, 255] on icon "button" at bounding box center [614, 257] width 4 height 4
drag, startPoint x: 372, startPoint y: 281, endPoint x: 385, endPoint y: 278, distance: 13.3
click at [372, 280] on textarea "VM from client. TC with client. He thought he would get a refund did not know h…" at bounding box center [448, 284] width 365 height 37
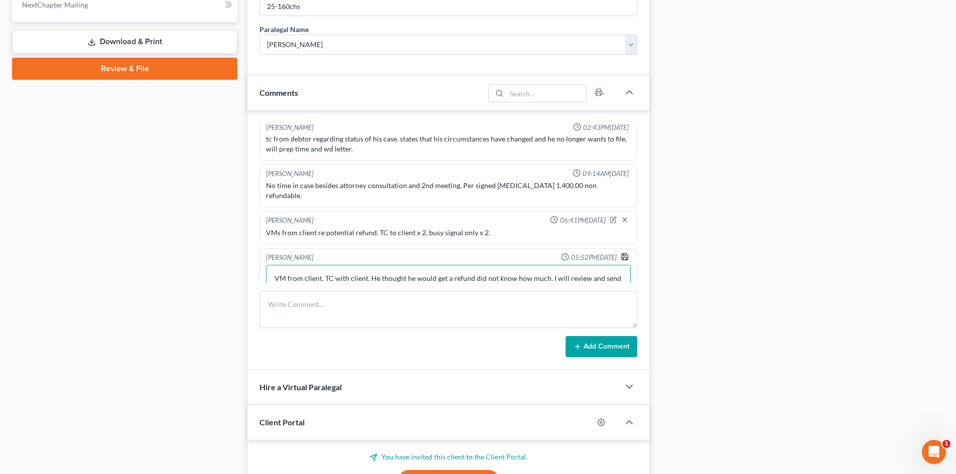
type textarea "VM from client. TC with client. He thought he would get a refund did not know h…"
click at [621, 253] on icon "button" at bounding box center [625, 257] width 8 height 8
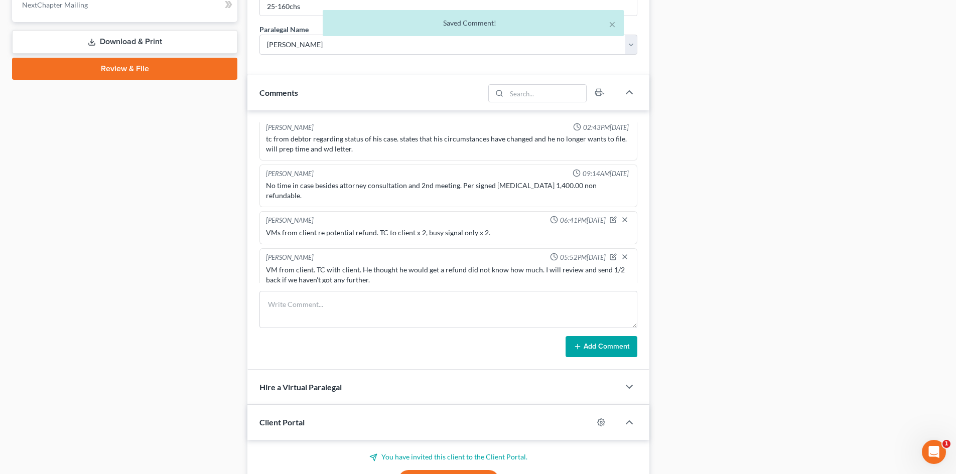
scroll to position [39, 0]
